Goal: Feedback & Contribution: Submit feedback/report problem

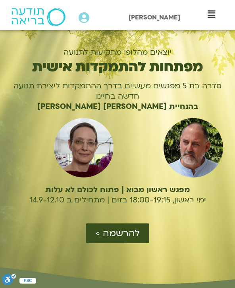
click at [116, 232] on span "להרשמה >" at bounding box center [117, 233] width 44 height 10
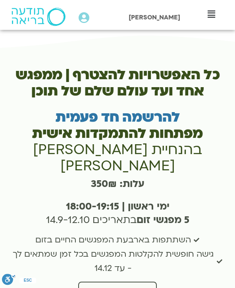
scroll to position [2336, 0]
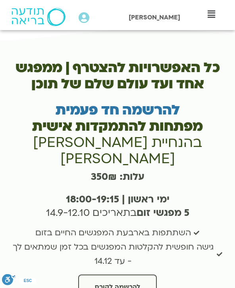
click at [126, 284] on span "להרשמה לקורס" at bounding box center [117, 287] width 45 height 7
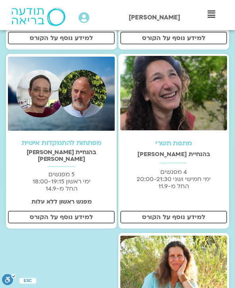
scroll to position [360, 0]
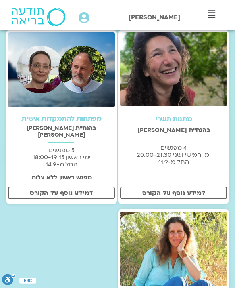
click at [50, 190] on span "למידע נוסף על הקורס" at bounding box center [61, 193] width 63 height 7
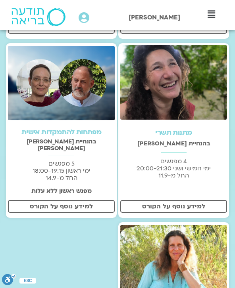
scroll to position [339, 0]
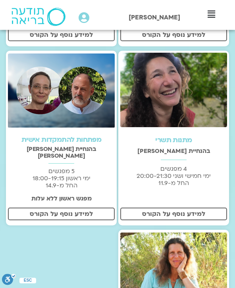
click at [169, 82] on img at bounding box center [173, 90] width 107 height 75
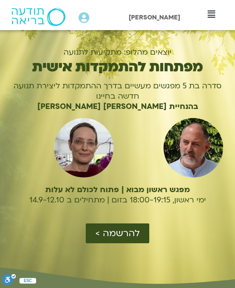
click at [103, 234] on span "להרשמה >" at bounding box center [117, 233] width 44 height 10
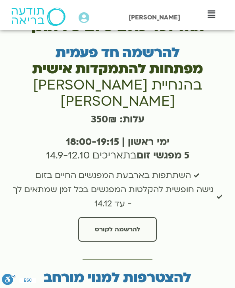
scroll to position [2393, 0]
click at [111, 226] on span "להרשמה לקורס" at bounding box center [117, 229] width 45 height 7
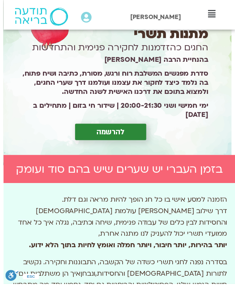
scroll to position [104, 0]
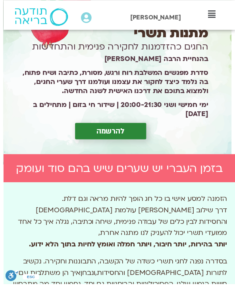
click at [88, 134] on link "להרשמה" at bounding box center [109, 133] width 72 height 17
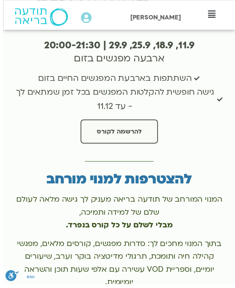
scroll to position [1853, -4]
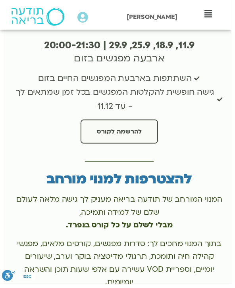
click at [106, 130] on span "להרשמה לקורס" at bounding box center [120, 133] width 45 height 7
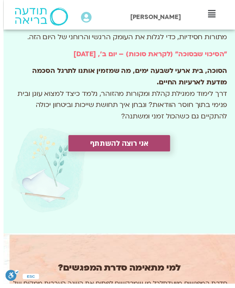
scroll to position [711, 0]
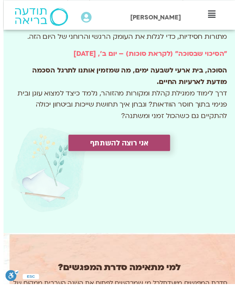
click at [92, 142] on span "אני רוצה להשתתף" at bounding box center [117, 145] width 59 height 9
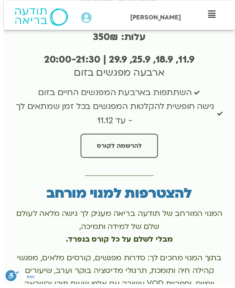
scroll to position [1839, -4]
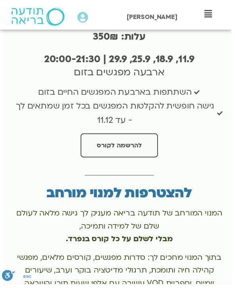
click at [113, 136] on link "להרשמה לקורס" at bounding box center [121, 148] width 79 height 25
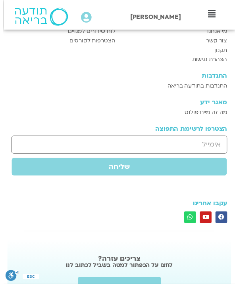
scroll to position [2317, 0]
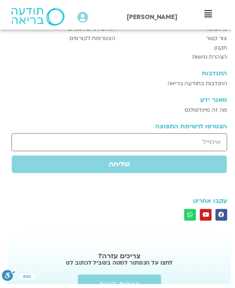
click at [182, 136] on input "email" at bounding box center [121, 145] width 219 height 18
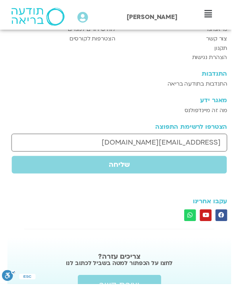
type input "[EMAIL_ADDRESS][DOMAIN_NAME]"
click at [118, 167] on span "שליחה" at bounding box center [121, 167] width 21 height 0
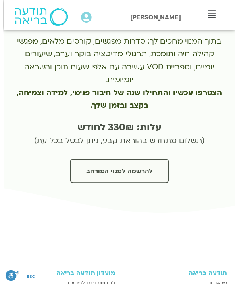
scroll to position [2059, -4]
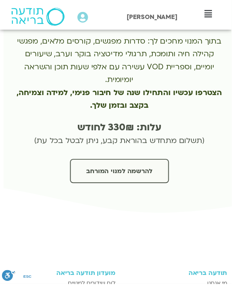
click at [113, 170] on span "להרשמה למנוי המורחב" at bounding box center [121, 173] width 67 height 7
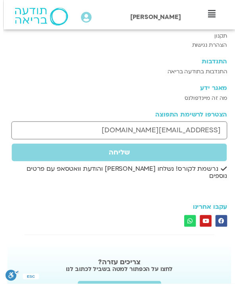
scroll to position [2329, -4]
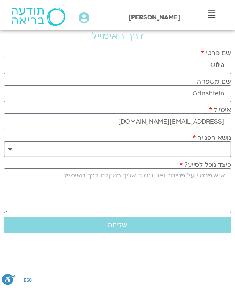
click at [97, 156] on select "**********" at bounding box center [117, 150] width 227 height 16
select select "**********"
click at [206, 197] on textarea "כיצד נוכל לסייע?" at bounding box center [117, 191] width 227 height 45
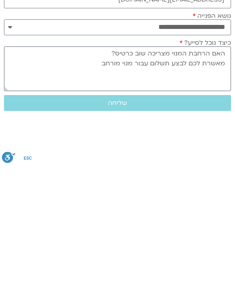
type textarea "האם הרחבת המנוי מצריכה שוב כרטיס? מאשרת לכם לבצע תשלום עבור מנוי מורחב"
click at [111, 222] on span "שליחה" at bounding box center [117, 225] width 19 height 7
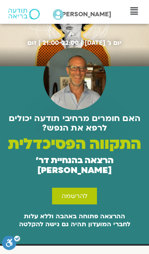
click at [84, 194] on span "להרשמה" at bounding box center [74, 195] width 26 height 7
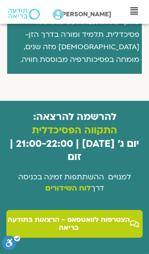
scroll to position [776, 0]
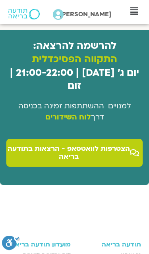
click at [73, 145] on span "הצטרפות לוואטסאפ - הרצאות בתודעה בריאה" at bounding box center [68, 153] width 125 height 16
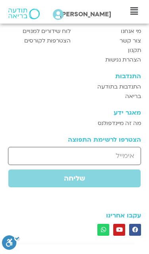
click at [119, 147] on input "email" at bounding box center [74, 156] width 133 height 18
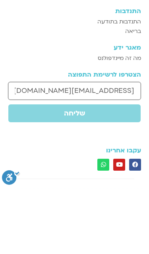
type input "ofragrn@gmail.com"
click at [77, 178] on span "שליחה" at bounding box center [74, 178] width 21 height 0
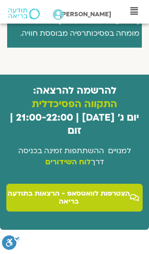
scroll to position [731, 0]
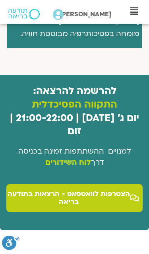
click at [76, 190] on span "הצטרפות לוואטסאפ - הרצאות בתודעה בריאה" at bounding box center [68, 198] width 125 height 16
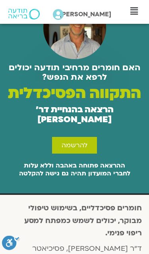
click at [78, 144] on span "להרשמה" at bounding box center [74, 145] width 26 height 7
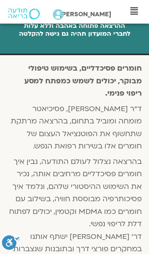
scroll to position [203, 0]
